Goal: Information Seeking & Learning: Find specific page/section

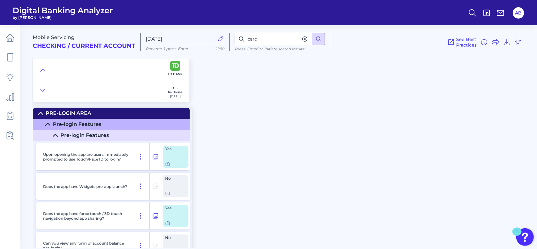
scroll to position [5120, 0]
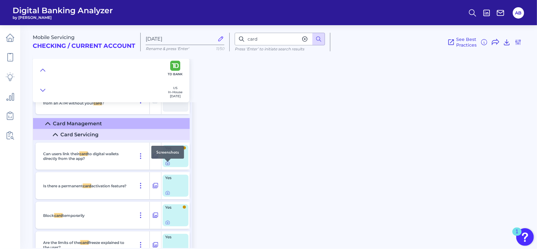
click at [166, 166] on icon at bounding box center [167, 163] width 5 height 5
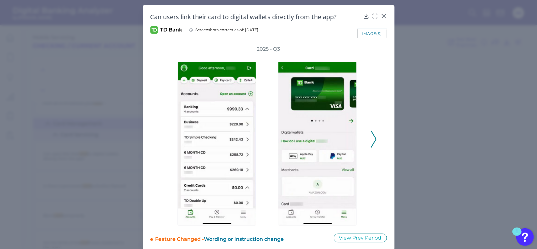
click at [374, 137] on polyline at bounding box center [373, 139] width 5 height 16
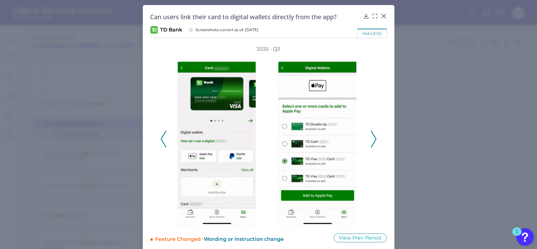
click at [162, 136] on polyline at bounding box center [163, 139] width 5 height 16
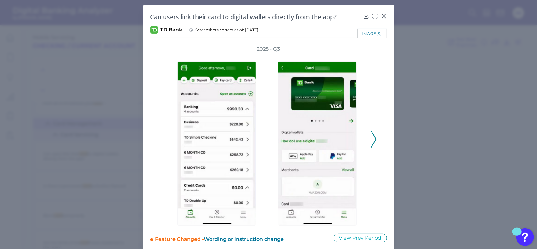
click at [374, 140] on polyline at bounding box center [373, 139] width 5 height 16
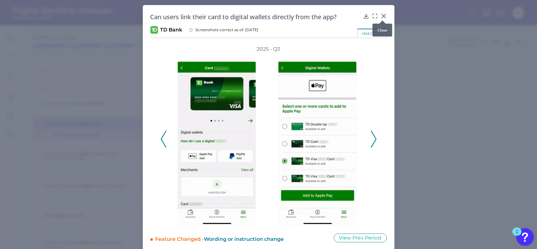
click at [384, 18] on div at bounding box center [382, 20] width 6 height 6
click at [381, 15] on icon at bounding box center [384, 16] width 6 height 6
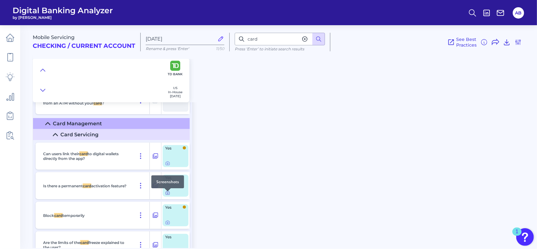
click at [169, 195] on icon at bounding box center [167, 192] width 5 height 5
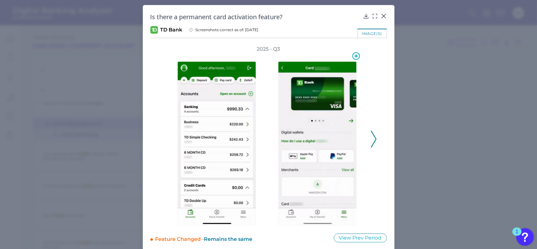
scroll to position [6, 0]
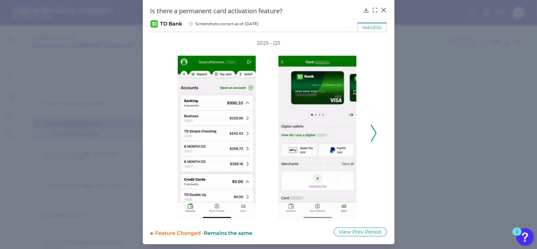
click at [374, 136] on icon at bounding box center [374, 133] width 6 height 17
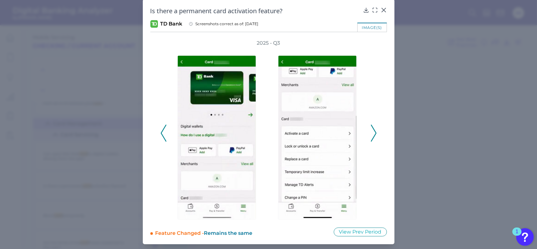
scroll to position [0, 0]
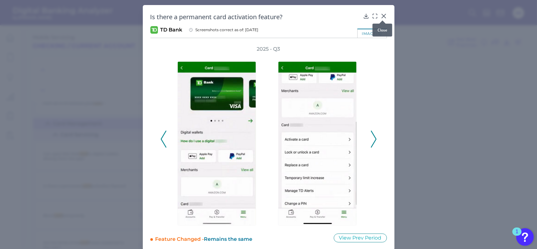
click at [383, 15] on icon at bounding box center [384, 16] width 4 height 4
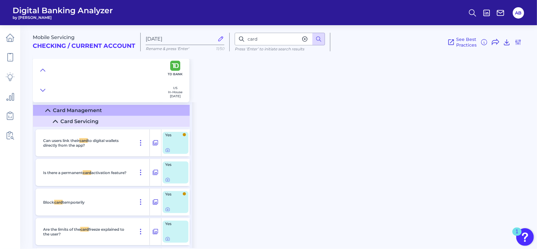
scroll to position [5135, 0]
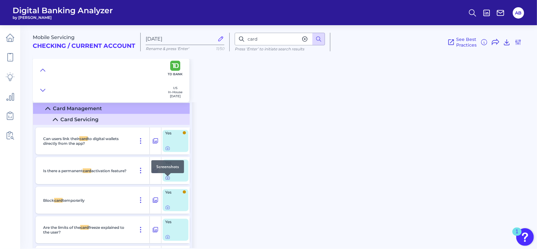
click at [169, 180] on icon at bounding box center [167, 177] width 5 height 5
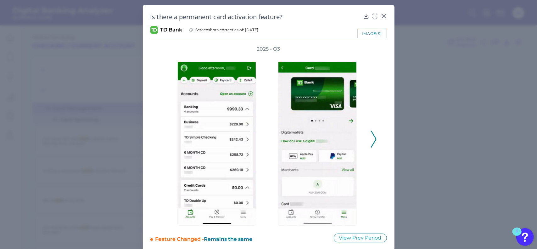
click at [371, 137] on icon at bounding box center [374, 139] width 6 height 17
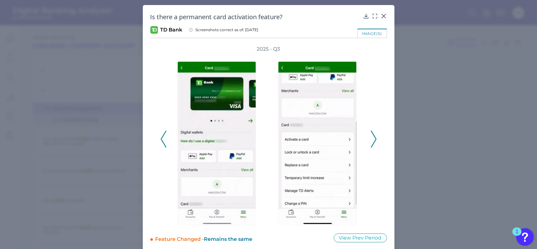
click at [371, 137] on icon at bounding box center [374, 139] width 6 height 17
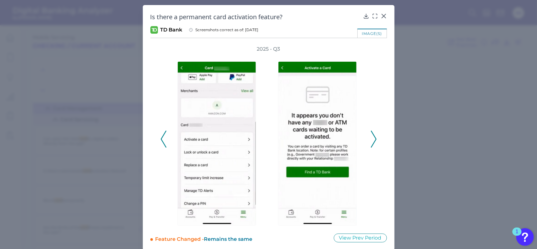
click at [371, 137] on icon at bounding box center [374, 139] width 6 height 17
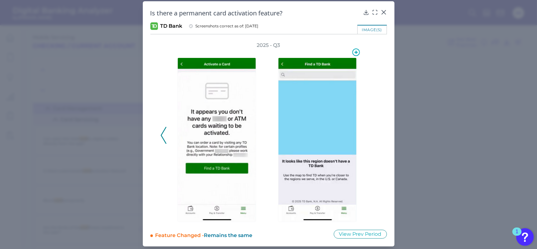
scroll to position [0, 0]
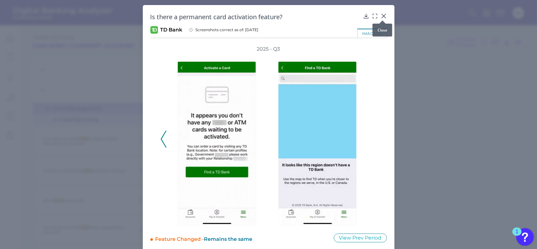
click at [382, 17] on div at bounding box center [382, 20] width 6 height 6
click at [382, 16] on icon at bounding box center [384, 16] width 4 height 4
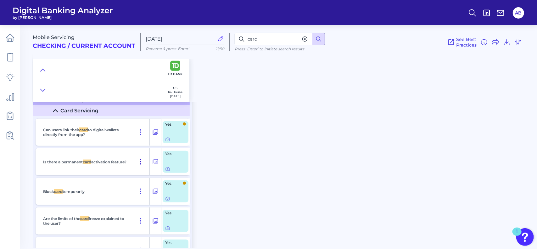
scroll to position [5144, 0]
click at [167, 172] on icon at bounding box center [167, 169] width 5 height 5
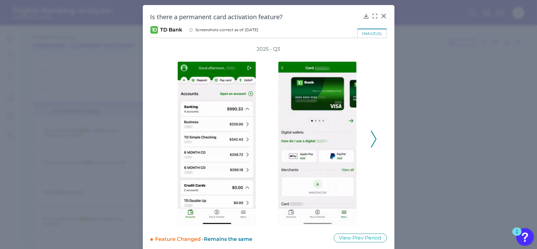
click at [373, 140] on icon at bounding box center [374, 139] width 6 height 17
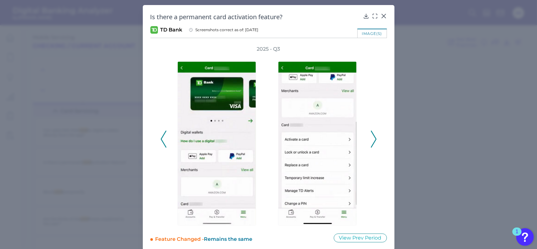
click at [373, 140] on icon at bounding box center [374, 139] width 6 height 17
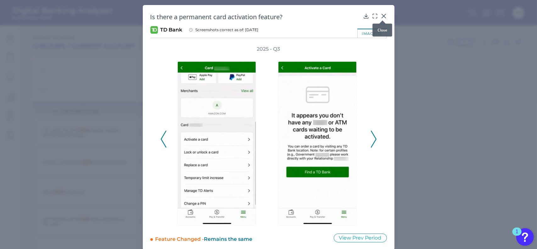
click at [382, 15] on icon at bounding box center [384, 16] width 6 height 6
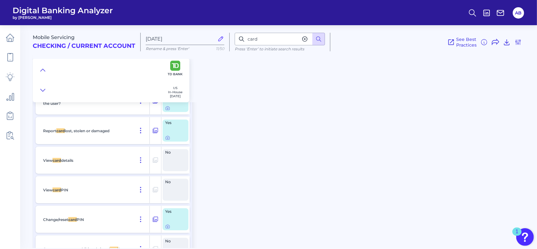
scroll to position [5263, 0]
click at [169, 226] on div at bounding box center [168, 225] width 6 height 6
click at [168, 228] on icon at bounding box center [167, 226] width 5 height 5
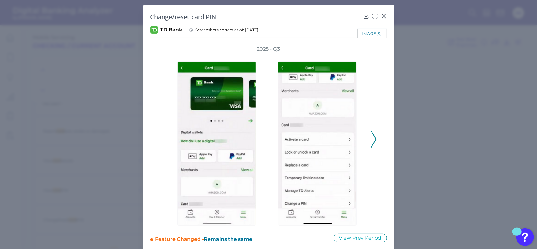
click at [373, 139] on icon at bounding box center [374, 139] width 6 height 17
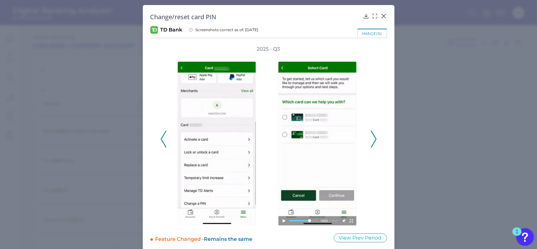
click at [374, 136] on icon at bounding box center [374, 139] width 6 height 17
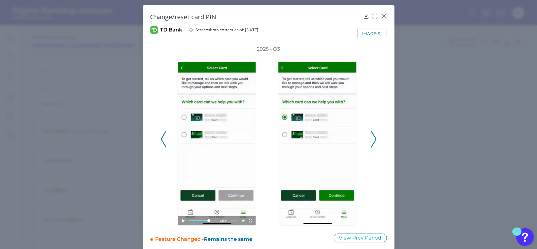
click at [374, 137] on polyline at bounding box center [373, 139] width 5 height 16
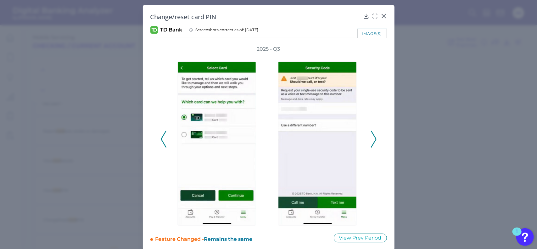
click at [374, 133] on icon at bounding box center [374, 139] width 6 height 17
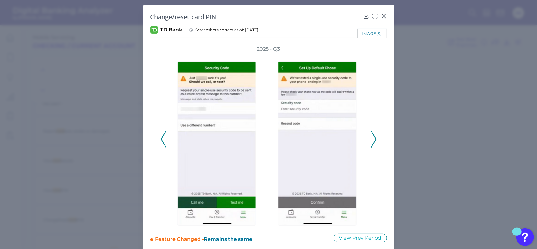
click at [371, 138] on icon at bounding box center [374, 139] width 6 height 17
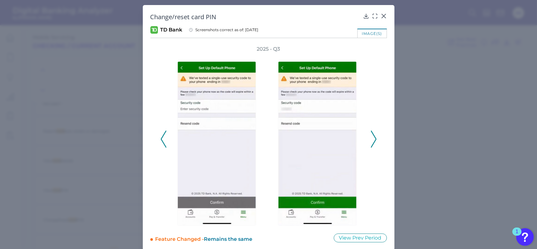
click at [371, 138] on icon at bounding box center [374, 139] width 6 height 17
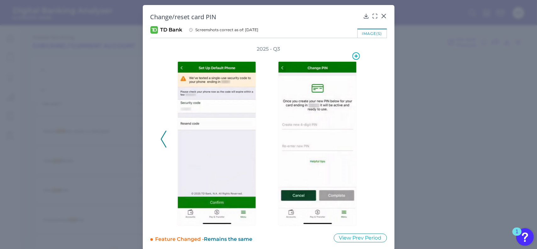
click at [320, 161] on img at bounding box center [317, 143] width 79 height 164
click at [162, 138] on icon at bounding box center [164, 139] width 6 height 17
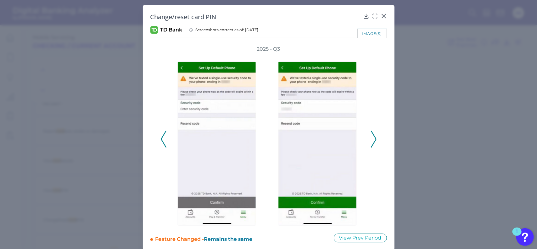
click at [163, 131] on icon at bounding box center [164, 139] width 6 height 17
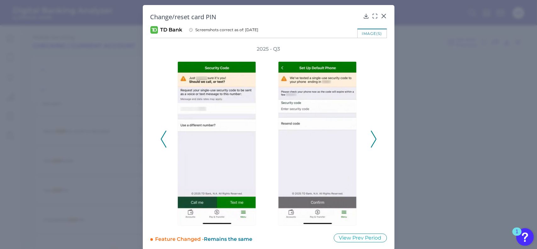
click at [163, 131] on icon at bounding box center [164, 139] width 6 height 17
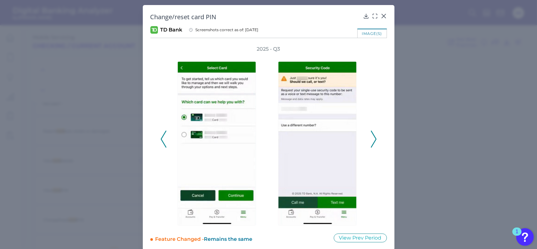
click at [163, 131] on icon at bounding box center [164, 139] width 6 height 17
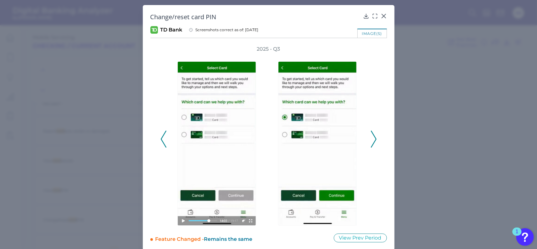
click at [163, 131] on icon at bounding box center [164, 139] width 6 height 17
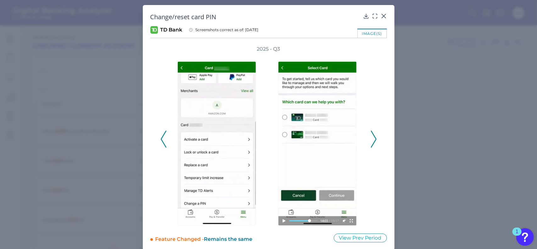
click at [372, 136] on icon at bounding box center [374, 139] width 6 height 17
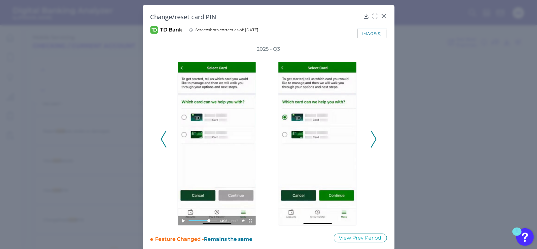
click at [372, 136] on icon at bounding box center [374, 139] width 6 height 17
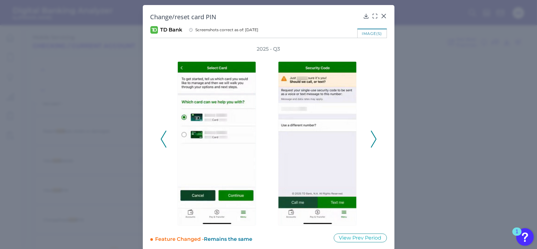
click at [373, 139] on icon at bounding box center [374, 139] width 6 height 17
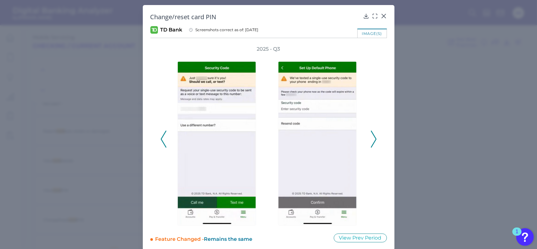
click at [373, 144] on icon at bounding box center [374, 139] width 6 height 17
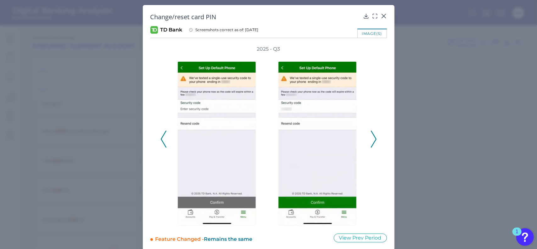
click at [374, 144] on icon at bounding box center [374, 139] width 6 height 17
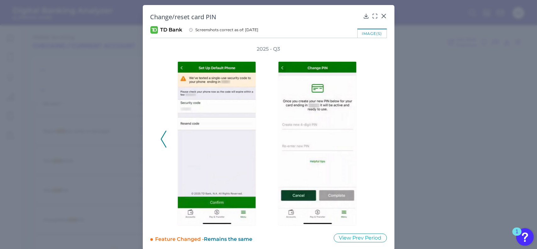
drag, startPoint x: 169, startPoint y: 137, endPoint x: 164, endPoint y: 137, distance: 4.8
click at [169, 137] on div at bounding box center [218, 139] width 101 height 173
click at [162, 137] on icon at bounding box center [164, 139] width 6 height 17
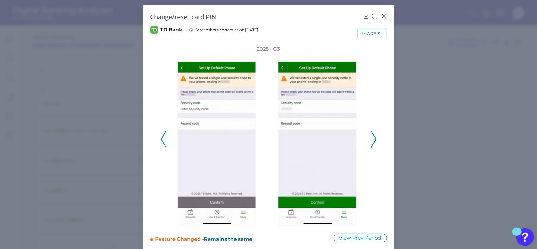
click at [166, 141] on div "2025 - Q3" at bounding box center [268, 136] width 216 height 180
click at [373, 142] on polyline at bounding box center [373, 139] width 5 height 16
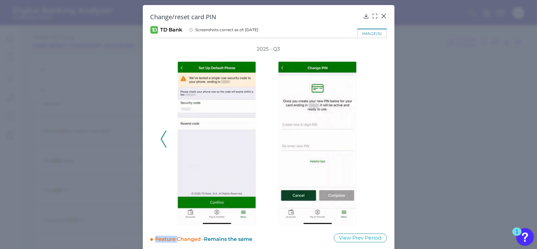
click at [373, 142] on div "2025 - Q3" at bounding box center [268, 136] width 216 height 180
click at [162, 136] on icon at bounding box center [164, 139] width 6 height 17
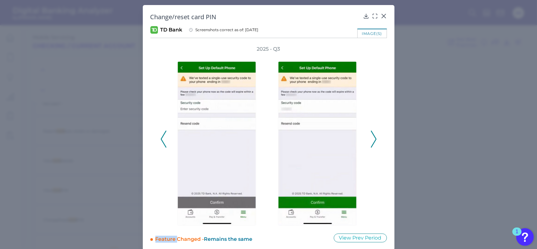
click at [162, 136] on icon at bounding box center [164, 139] width 6 height 17
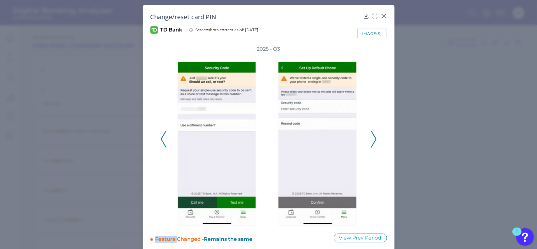
click at [371, 141] on icon at bounding box center [374, 139] width 6 height 17
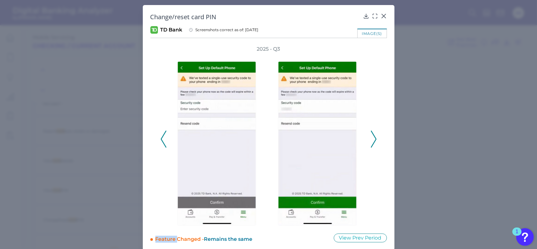
click at [371, 141] on icon at bounding box center [374, 139] width 6 height 17
click at [372, 138] on icon at bounding box center [374, 139] width 6 height 17
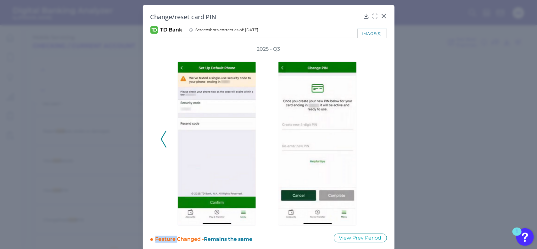
drag, startPoint x: 157, startPoint y: 140, endPoint x: 160, endPoint y: 139, distance: 3.7
click at [159, 140] on div "2025 - Q3" at bounding box center [268, 136] width 237 height 180
click at [162, 139] on icon at bounding box center [164, 139] width 6 height 17
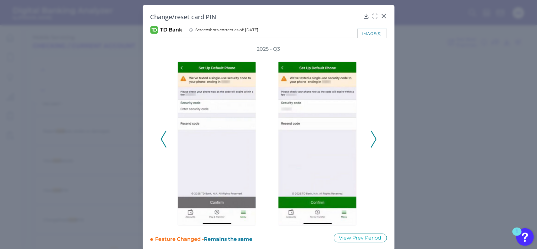
click at [162, 139] on icon at bounding box center [164, 139] width 6 height 17
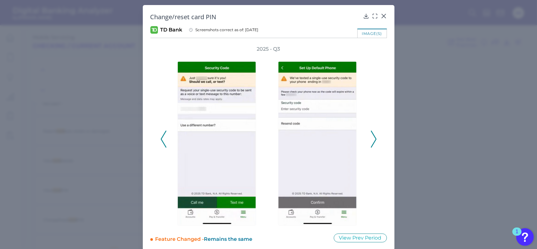
click at [162, 139] on icon at bounding box center [164, 139] width 6 height 17
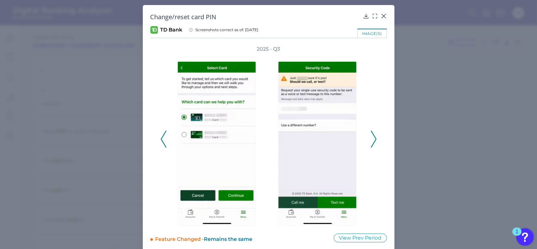
click at [162, 139] on icon at bounding box center [164, 139] width 6 height 17
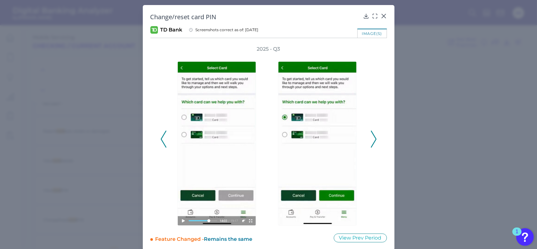
click at [373, 136] on icon at bounding box center [374, 139] width 6 height 17
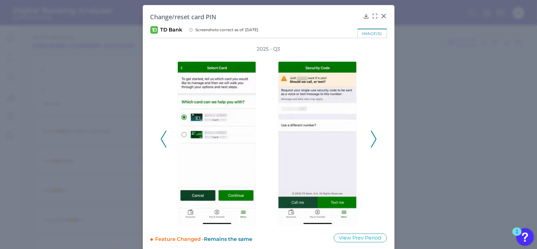
click at [373, 136] on icon at bounding box center [374, 139] width 6 height 17
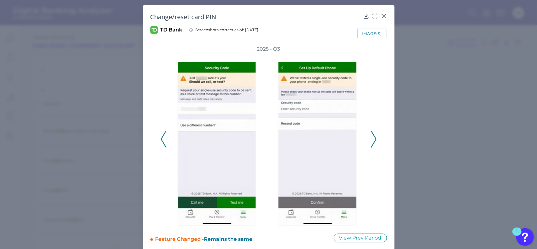
click at [373, 136] on icon at bounding box center [374, 139] width 6 height 17
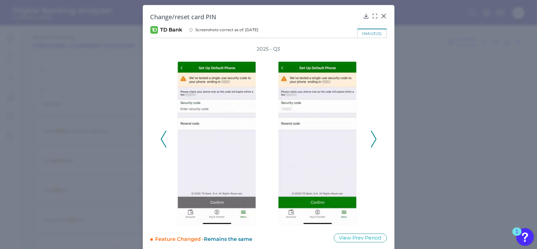
click at [373, 136] on icon at bounding box center [374, 139] width 6 height 17
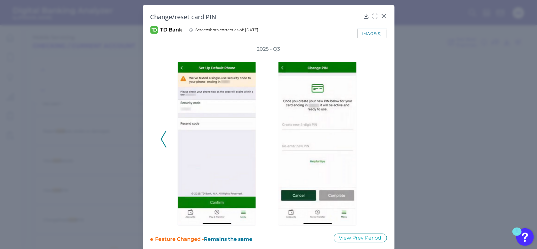
click at [373, 136] on div "2025 - Q3" at bounding box center [268, 136] width 216 height 180
click at [166, 135] on div "2025 - Q3" at bounding box center [268, 136] width 216 height 180
click at [160, 137] on button at bounding box center [163, 139] width 6 height 17
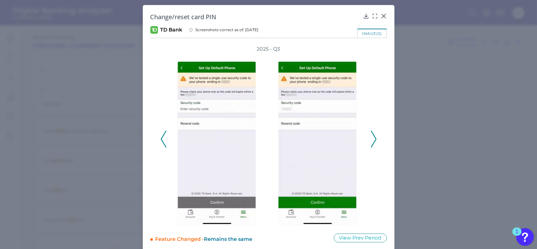
click at [161, 137] on icon at bounding box center [164, 139] width 6 height 17
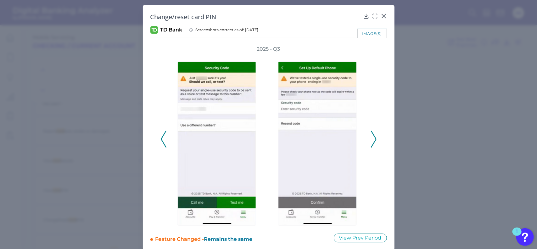
click at [161, 137] on icon at bounding box center [164, 139] width 6 height 17
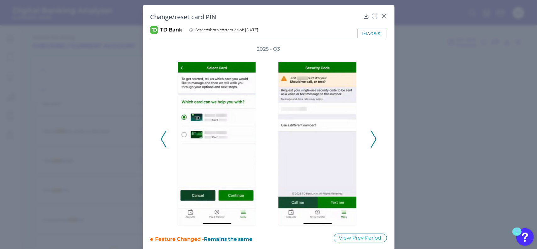
click at [373, 137] on icon at bounding box center [374, 139] width 6 height 17
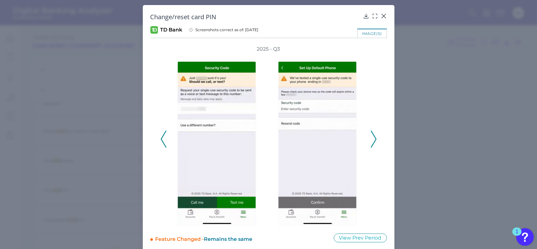
click at [373, 137] on icon at bounding box center [374, 139] width 6 height 17
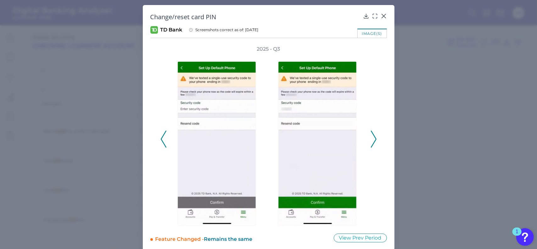
click at [373, 137] on icon at bounding box center [374, 139] width 6 height 17
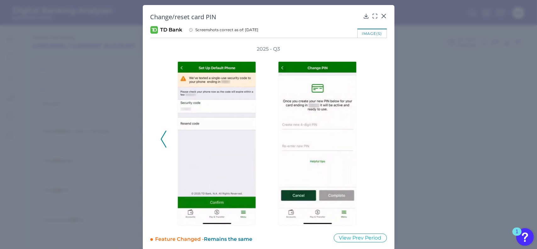
click at [371, 137] on div "2025 - Q3" at bounding box center [268, 136] width 216 height 180
click at [165, 131] on polyline at bounding box center [163, 139] width 5 height 16
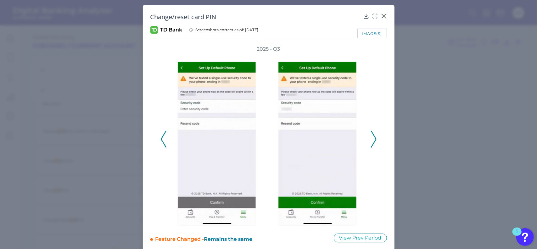
click at [165, 131] on polyline at bounding box center [163, 139] width 5 height 16
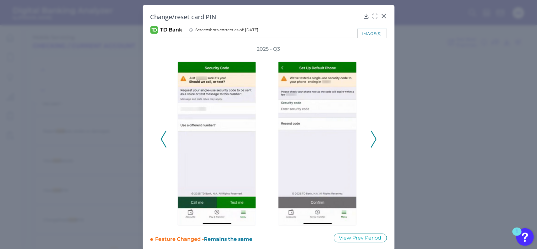
click at [165, 131] on polyline at bounding box center [163, 139] width 5 height 16
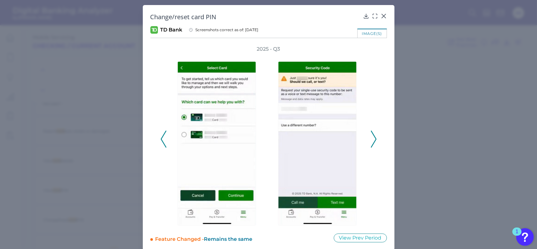
click at [373, 140] on icon at bounding box center [374, 139] width 6 height 17
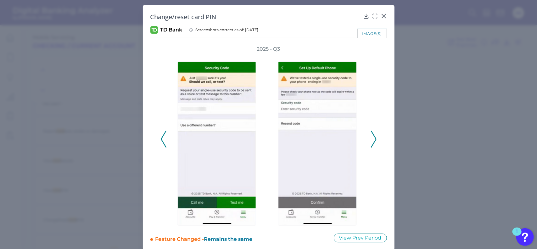
click at [373, 139] on icon at bounding box center [374, 139] width 6 height 17
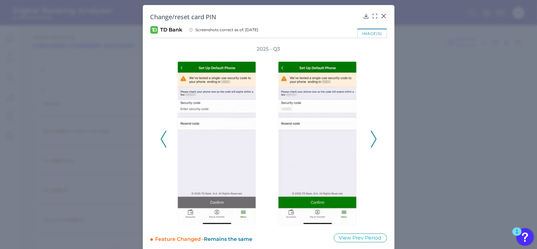
click at [373, 139] on icon at bounding box center [374, 139] width 6 height 17
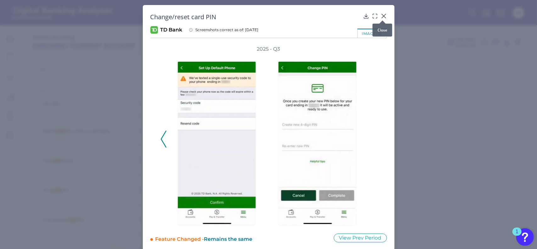
click at [384, 14] on icon at bounding box center [384, 16] width 4 height 4
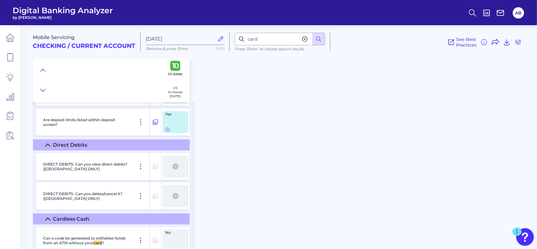
scroll to position [4949, 0]
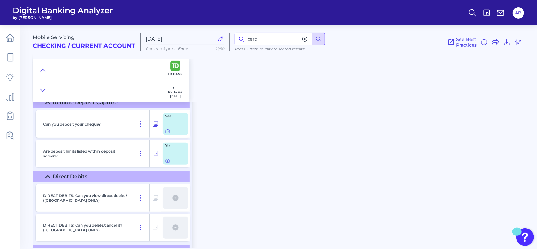
click at [261, 37] on input "card" at bounding box center [280, 39] width 90 height 13
drag, startPoint x: 269, startPoint y: 39, endPoint x: 240, endPoint y: 38, distance: 28.3
click at [240, 38] on div "card" at bounding box center [280, 39] width 90 height 13
type input "lock"
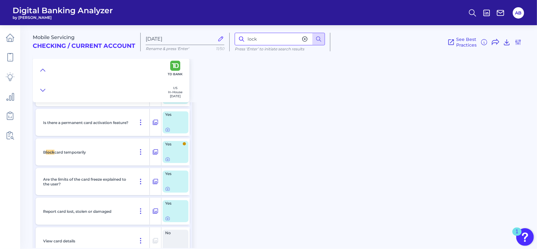
scroll to position [5203, 0]
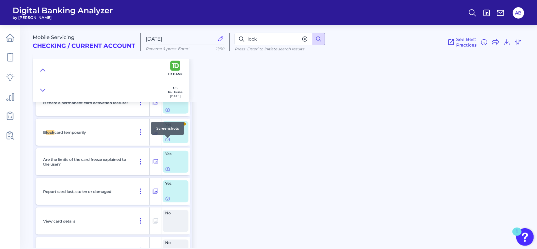
click at [169, 141] on icon at bounding box center [167, 139] width 5 height 5
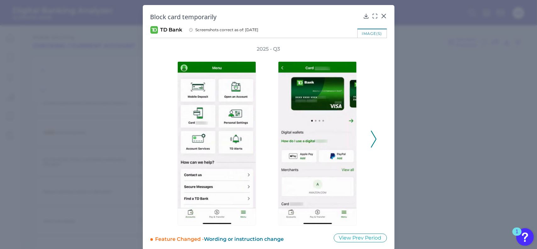
click at [372, 132] on icon at bounding box center [374, 139] width 6 height 17
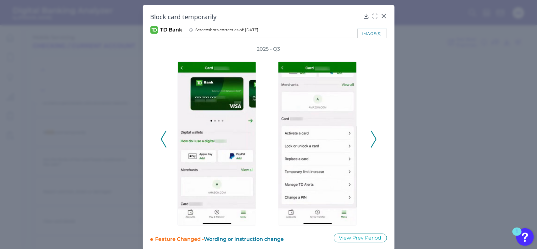
click at [372, 132] on icon at bounding box center [374, 139] width 6 height 17
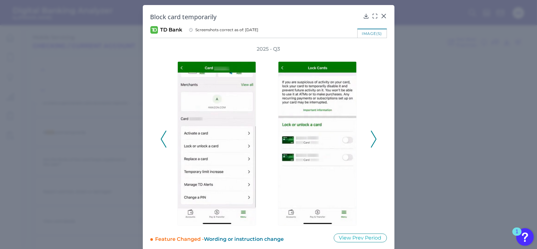
click at [371, 142] on icon at bounding box center [374, 139] width 6 height 17
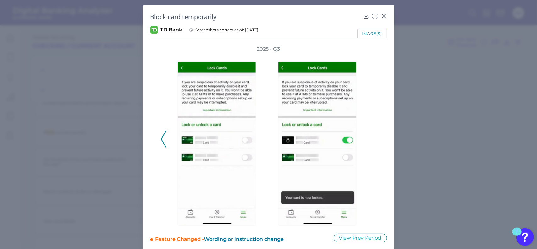
click at [371, 142] on div "2025 - Q3" at bounding box center [268, 136] width 216 height 180
click at [163, 139] on icon at bounding box center [164, 139] width 6 height 17
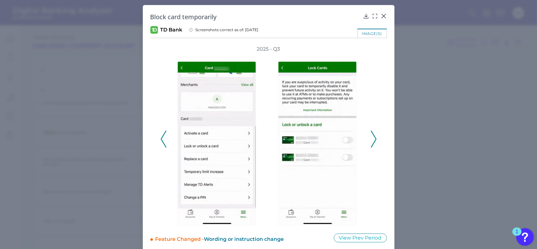
click at [374, 141] on polyline at bounding box center [373, 139] width 5 height 16
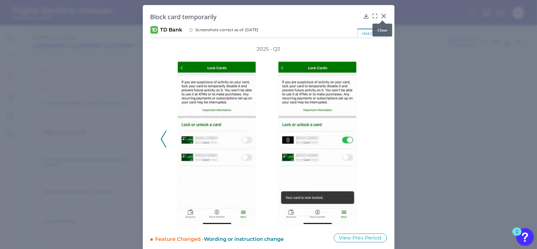
click at [382, 17] on icon at bounding box center [384, 16] width 4 height 4
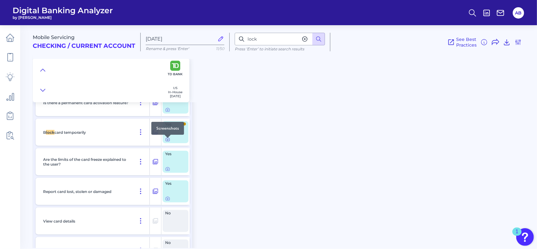
click at [167, 140] on icon at bounding box center [167, 139] width 1 height 1
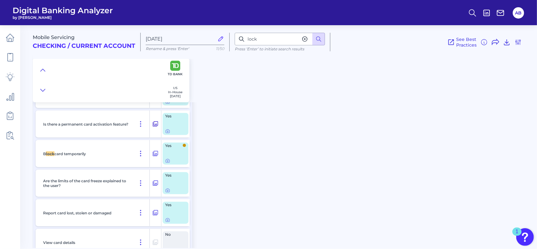
scroll to position [5172, 0]
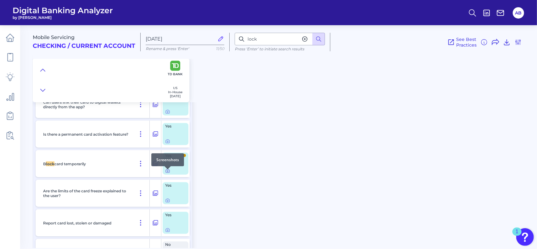
click at [168, 173] on icon at bounding box center [167, 170] width 5 height 5
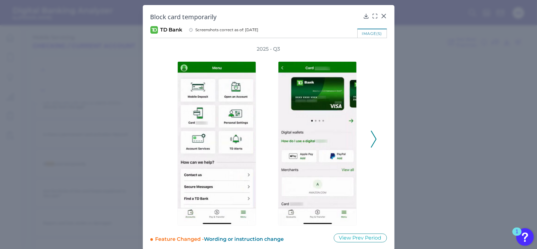
click at [366, 144] on div at bounding box center [319, 139] width 101 height 173
click at [371, 142] on icon at bounding box center [374, 139] width 6 height 17
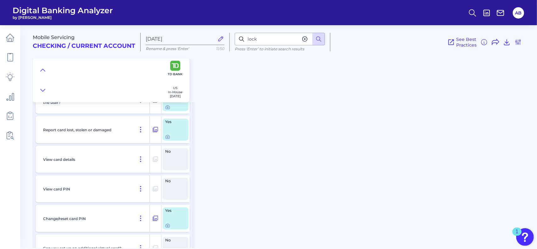
scroll to position [5266, 0]
click at [169, 138] on icon at bounding box center [167, 135] width 5 height 5
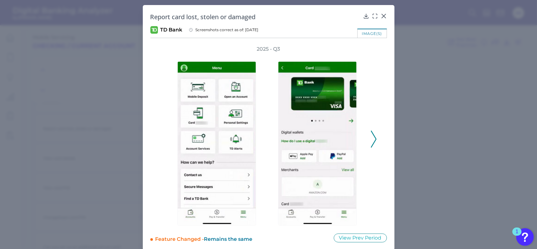
click at [371, 139] on icon at bounding box center [374, 139] width 6 height 17
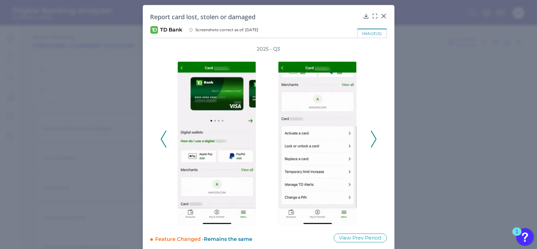
click at [371, 139] on icon at bounding box center [374, 139] width 6 height 17
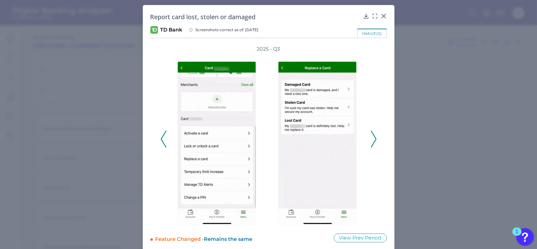
click at [371, 139] on icon at bounding box center [374, 139] width 6 height 17
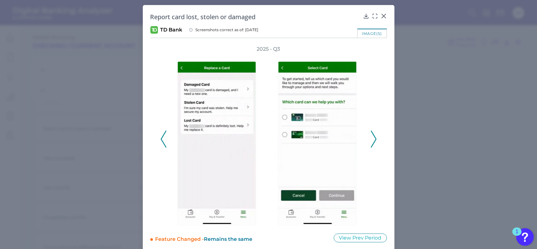
click at [375, 141] on button at bounding box center [374, 139] width 6 height 17
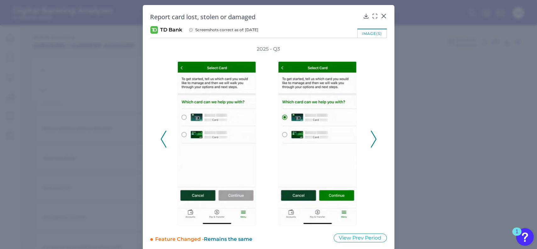
click at [375, 143] on button at bounding box center [374, 139] width 6 height 17
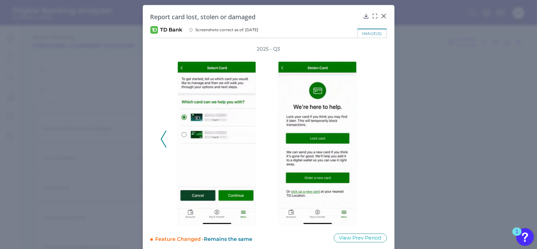
click at [164, 140] on icon at bounding box center [164, 139] width 6 height 17
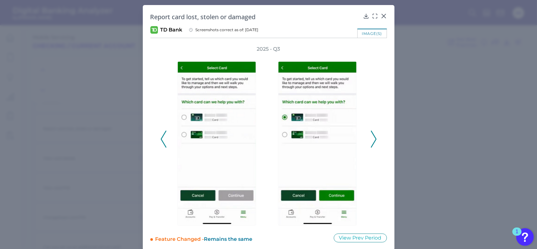
click at [164, 140] on icon at bounding box center [164, 139] width 6 height 17
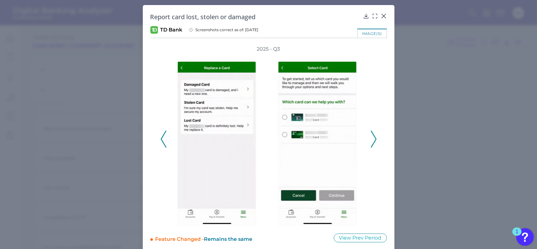
click at [165, 139] on button at bounding box center [163, 139] width 6 height 17
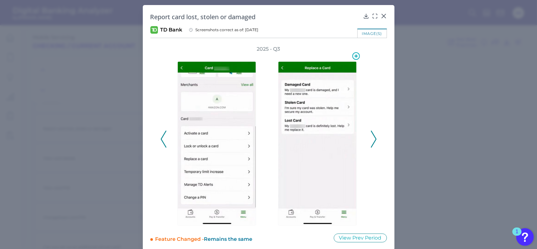
click at [343, 87] on img at bounding box center [317, 143] width 79 height 164
click at [374, 143] on icon at bounding box center [374, 139] width 6 height 17
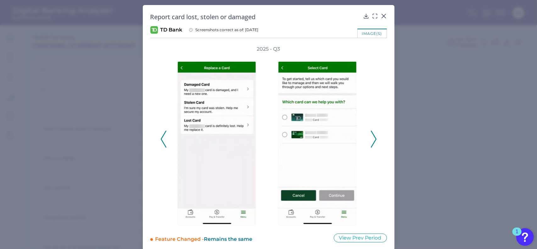
click at [378, 130] on div "2025 - Q3" at bounding box center [268, 136] width 237 height 180
click at [374, 139] on polyline at bounding box center [373, 139] width 5 height 16
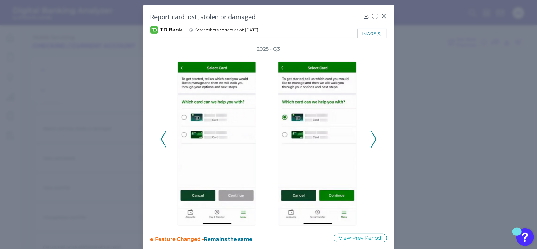
click at [372, 141] on icon at bounding box center [374, 139] width 6 height 17
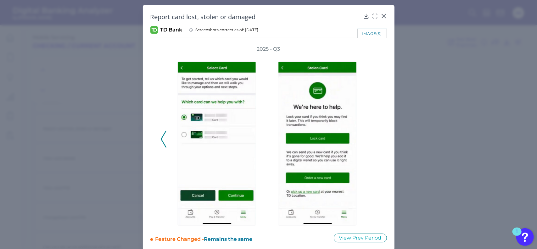
click at [161, 139] on icon at bounding box center [164, 139] width 6 height 17
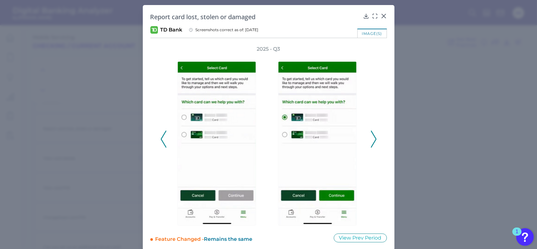
click at [161, 139] on icon at bounding box center [164, 139] width 6 height 17
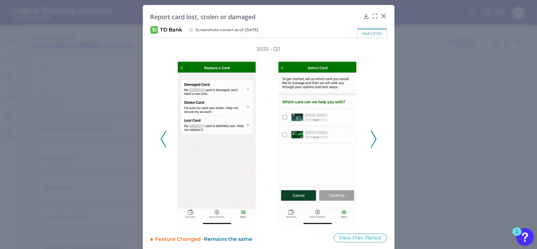
drag, startPoint x: 154, startPoint y: 138, endPoint x: 158, endPoint y: 137, distance: 4.3
click at [155, 138] on div "2025 - Q3" at bounding box center [268, 136] width 237 height 180
click at [161, 136] on polyline at bounding box center [163, 139] width 5 height 16
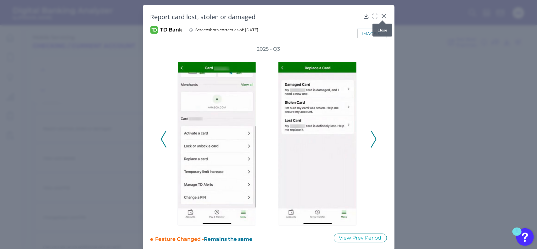
click at [384, 18] on div at bounding box center [382, 20] width 6 height 6
click at [381, 16] on icon at bounding box center [384, 16] width 6 height 6
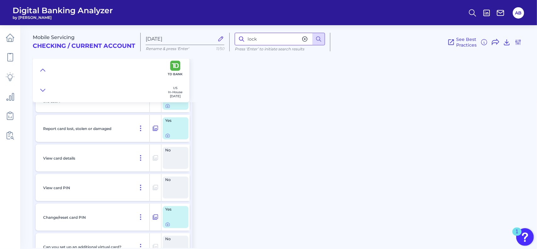
drag, startPoint x: 285, startPoint y: 37, endPoint x: 235, endPoint y: 33, distance: 49.9
click at [235, 34] on input "lock" at bounding box center [280, 39] width 90 height 13
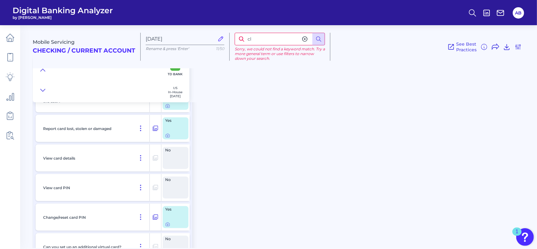
type input "c"
type input "a"
type input "account"
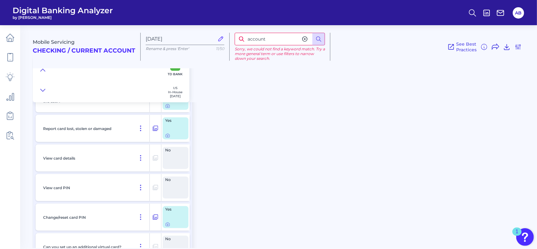
click at [354, 120] on div "Mobile Servicing Checking / Current Account [DATE] Rename & press 'Enter' 11/50…" at bounding box center [285, 133] width 504 height 227
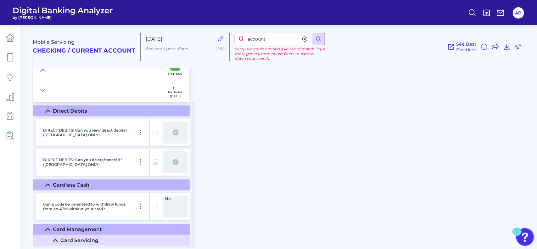
scroll to position [4951, 0]
